Goal: Go to known website: Go to known website

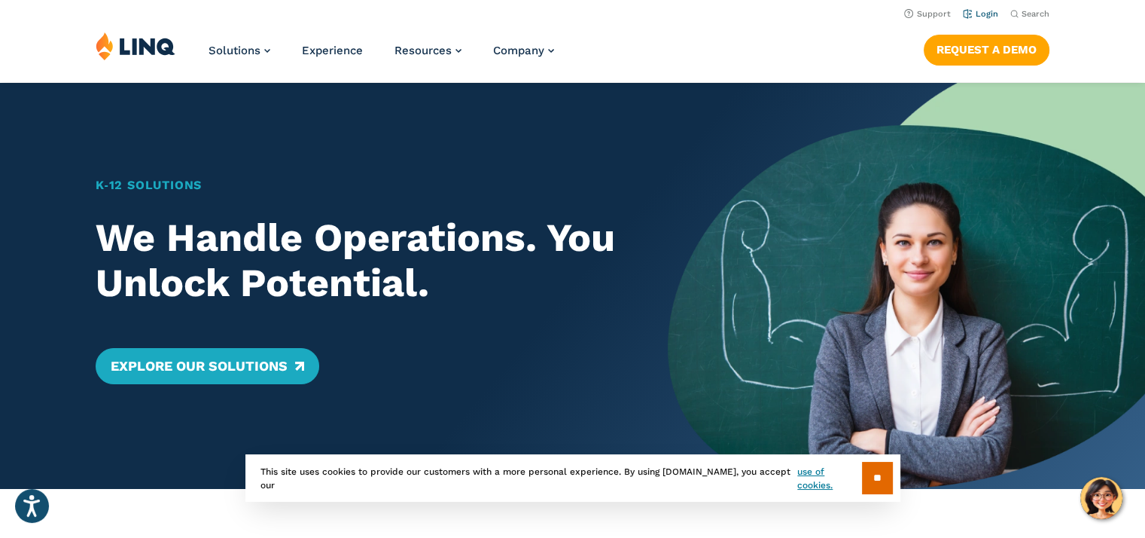
click at [984, 14] on link "Login" at bounding box center [980, 14] width 35 height 10
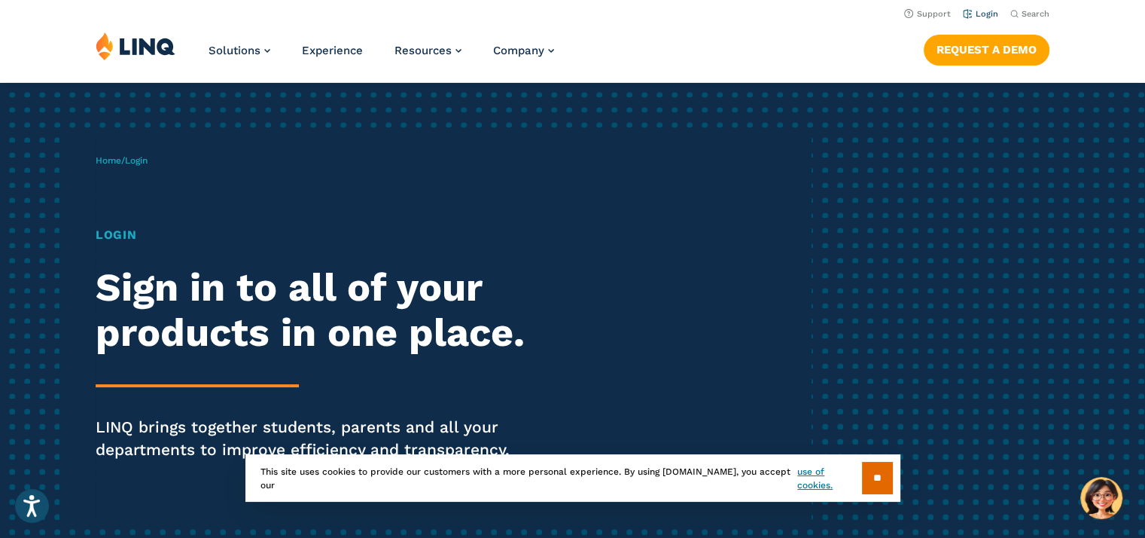
click at [987, 14] on link "Login" at bounding box center [980, 14] width 35 height 10
click at [123, 243] on h1 "Login" at bounding box center [316, 235] width 441 height 18
click at [130, 234] on h1 "Login" at bounding box center [316, 235] width 441 height 18
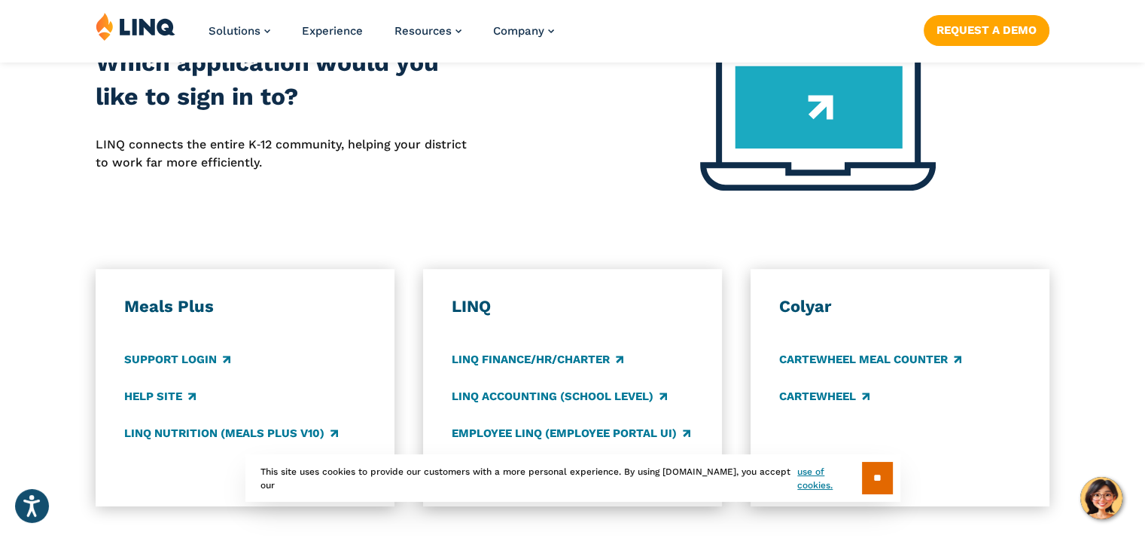
scroll to position [678, 0]
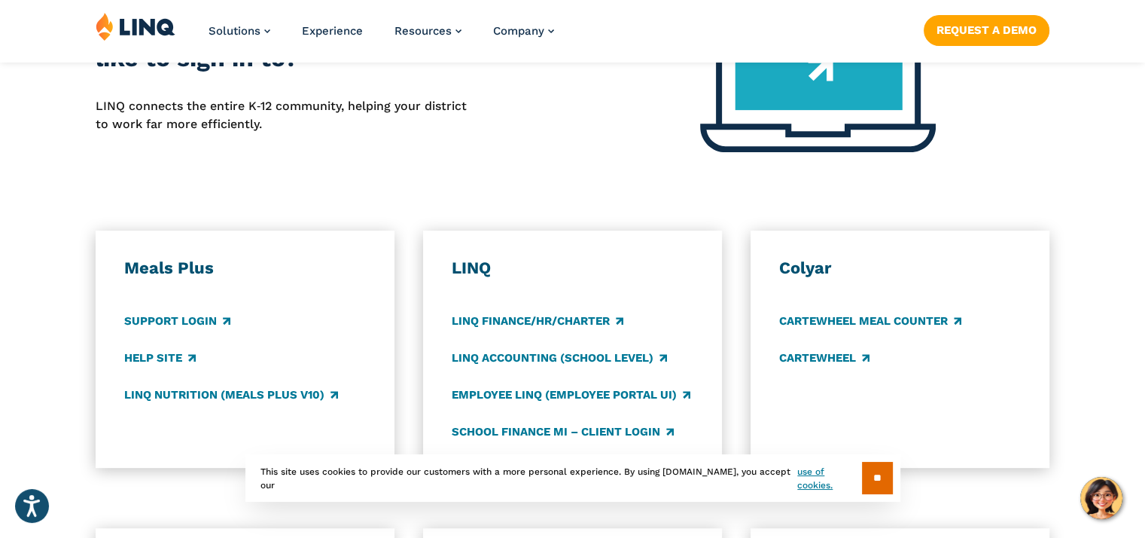
click at [149, 27] on img at bounding box center [136, 26] width 80 height 29
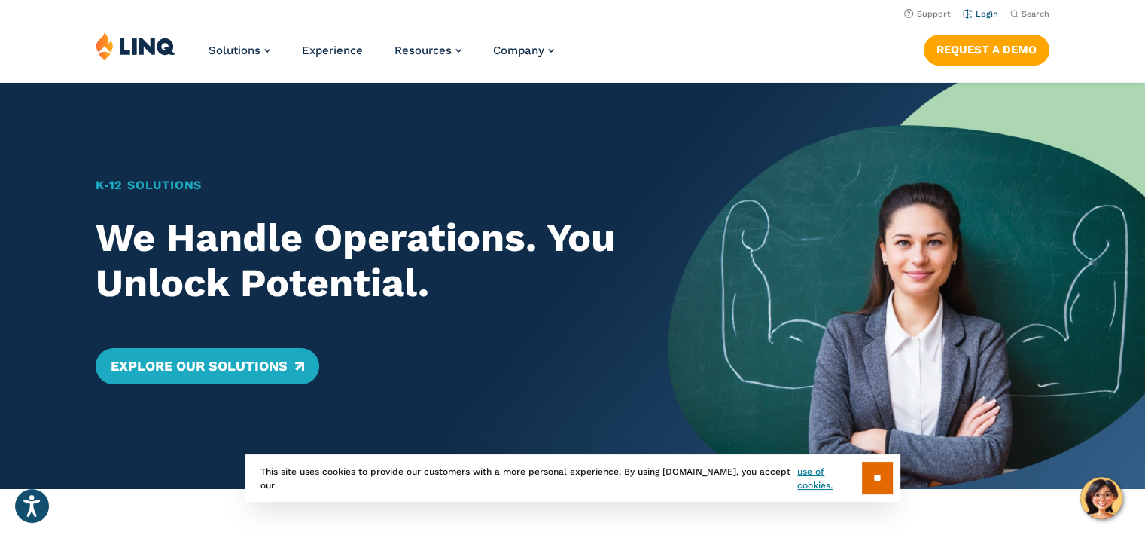
click at [991, 16] on link "Login" at bounding box center [980, 14] width 35 height 10
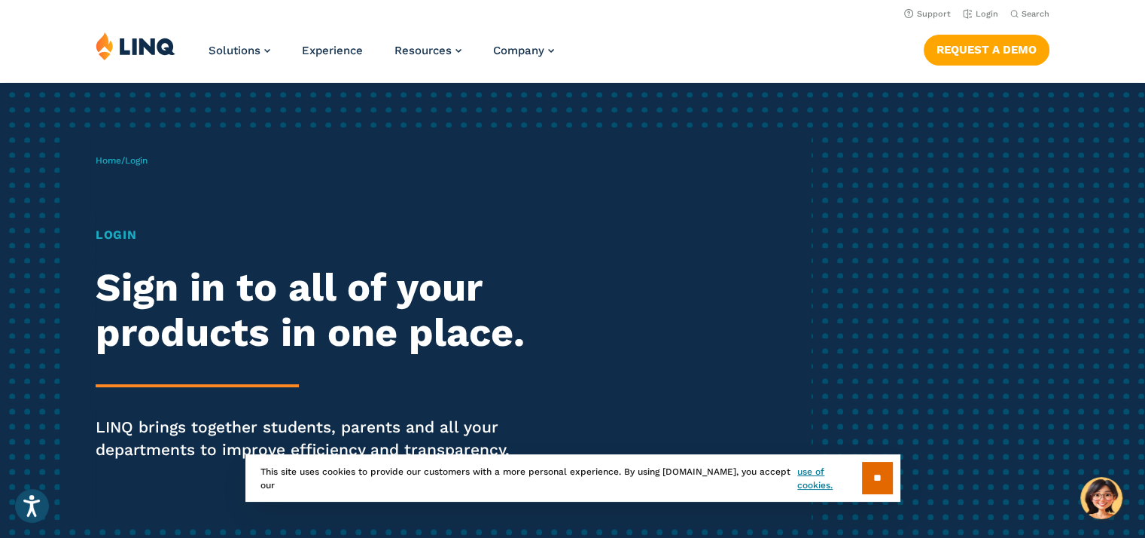
click at [117, 235] on h1 "Login" at bounding box center [316, 235] width 441 height 18
click at [117, 230] on h1 "Login" at bounding box center [316, 235] width 441 height 18
click at [139, 155] on span "Login" at bounding box center [136, 160] width 23 height 11
click at [876, 480] on input "**" at bounding box center [877, 478] width 31 height 32
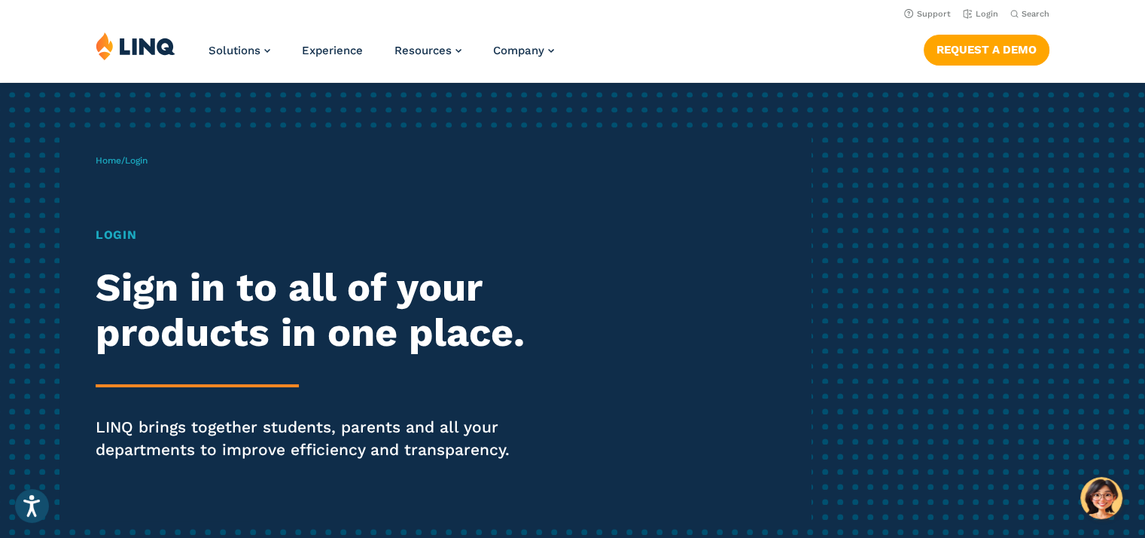
click at [126, 227] on h1 "Login" at bounding box center [316, 235] width 441 height 18
click at [126, 161] on span "Home / Login" at bounding box center [122, 160] width 52 height 11
drag, startPoint x: 137, startPoint y: 161, endPoint x: 105, endPoint y: 242, distance: 86.5
click at [135, 171] on div "Home / Login Login Sign in to all of your products in one place. LINQ brings to…" at bounding box center [453, 328] width 715 height 385
click at [105, 244] on div "Login Sign in to all of your products in one place. LINQ brings together studen…" at bounding box center [316, 364] width 441 height 277
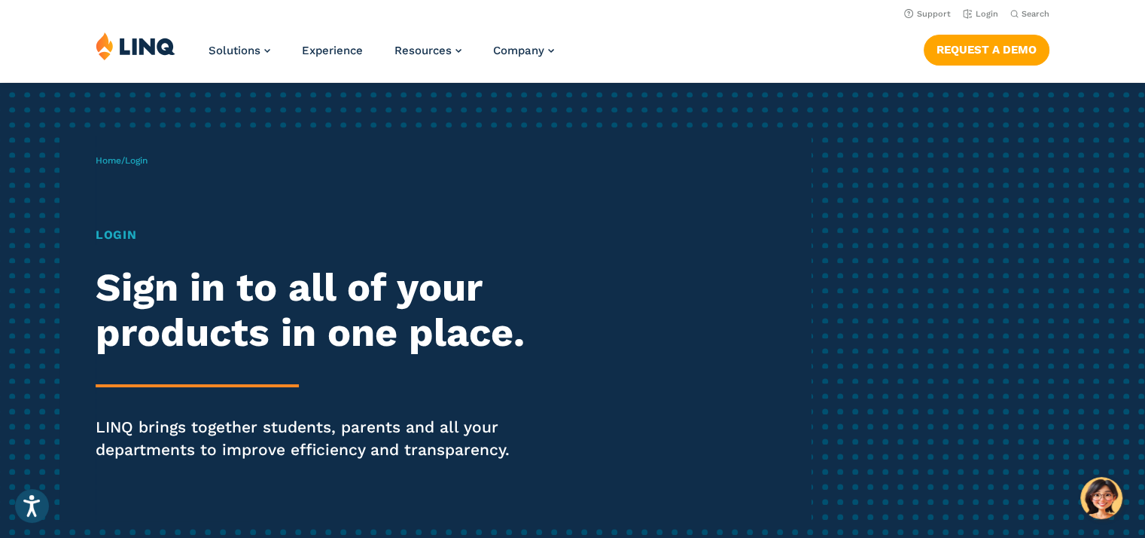
click at [105, 236] on h1 "Login" at bounding box center [316, 235] width 441 height 18
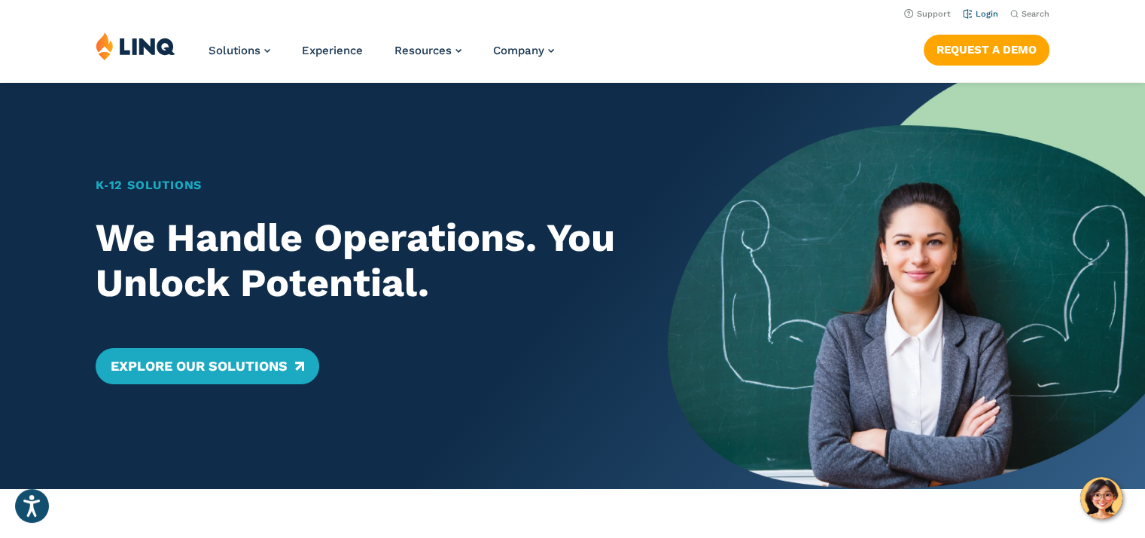
click at [986, 13] on link "Login" at bounding box center [980, 14] width 35 height 10
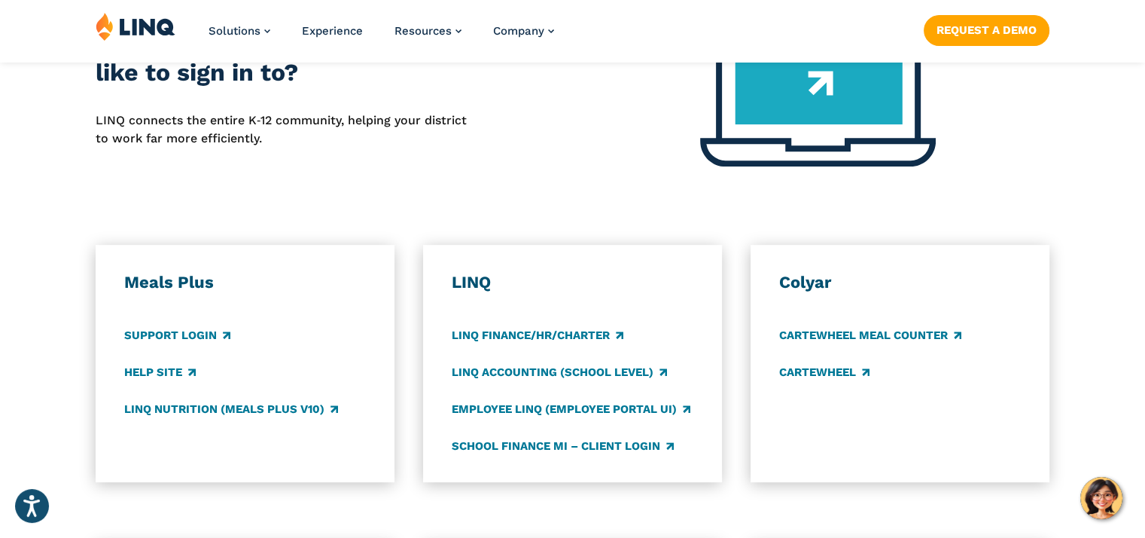
scroll to position [753, 0]
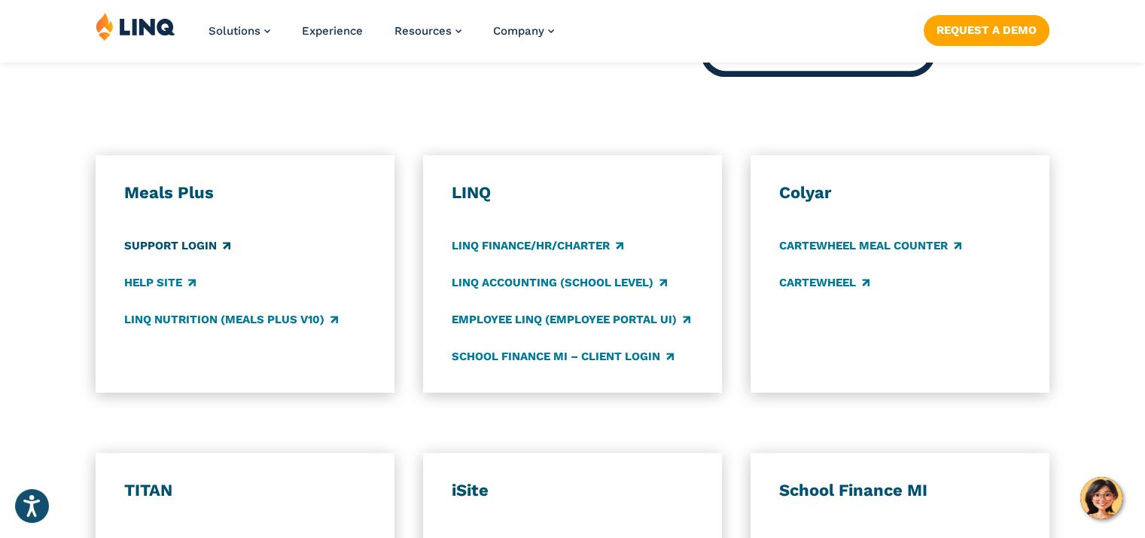
click at [204, 249] on link "Support Login" at bounding box center [177, 245] width 106 height 17
